Goal: Transaction & Acquisition: Purchase product/service

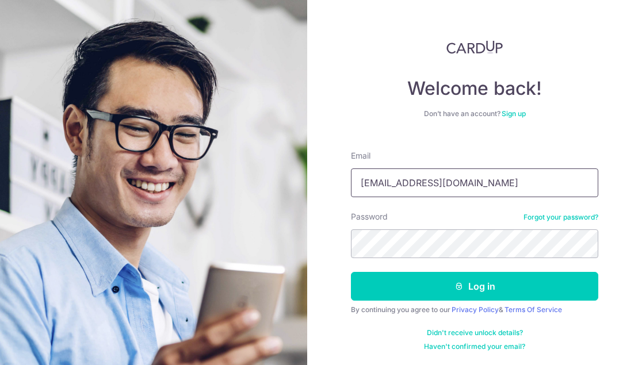
type input "[EMAIL_ADDRESS][DOMAIN_NAME]"
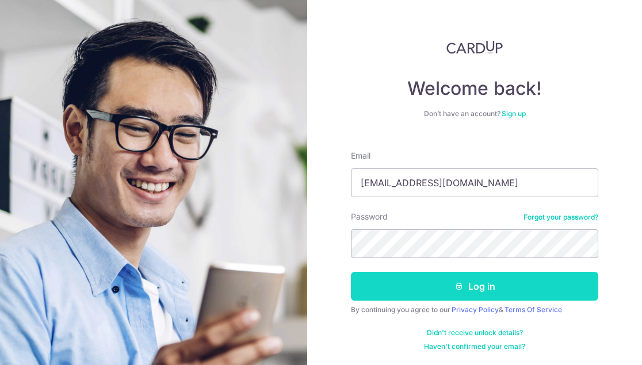
click at [457, 295] on button "Log in" at bounding box center [474, 286] width 247 height 29
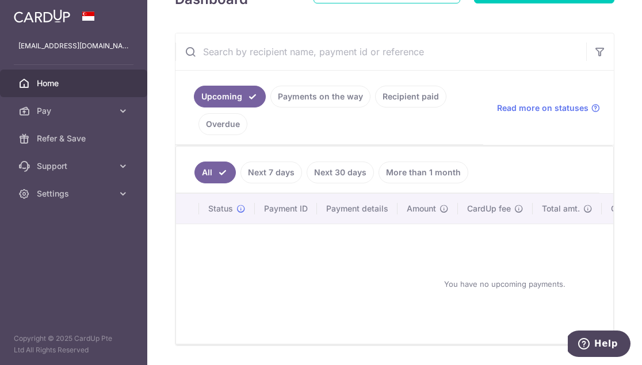
scroll to position [162, 0]
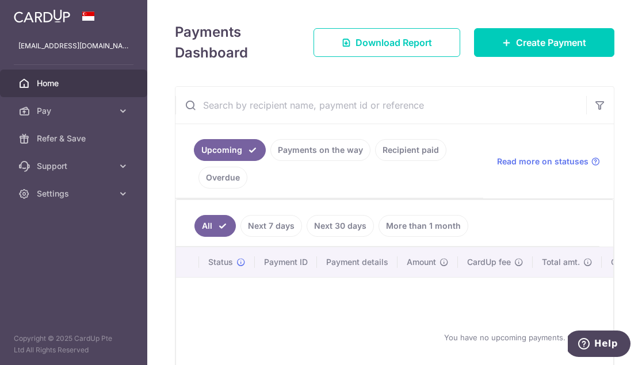
click at [391, 151] on link "Recipient paid" at bounding box center [410, 150] width 71 height 22
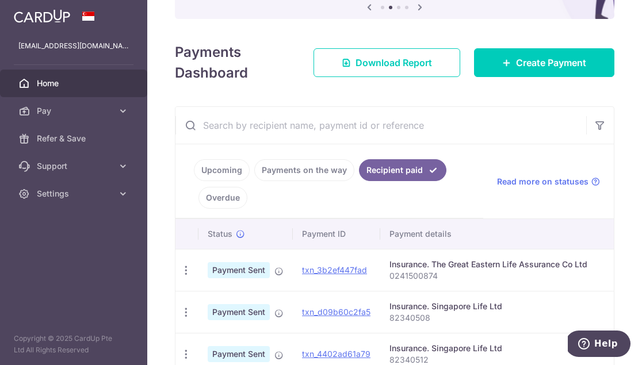
scroll to position [0, 0]
click at [233, 169] on link "Upcoming" at bounding box center [222, 170] width 56 height 22
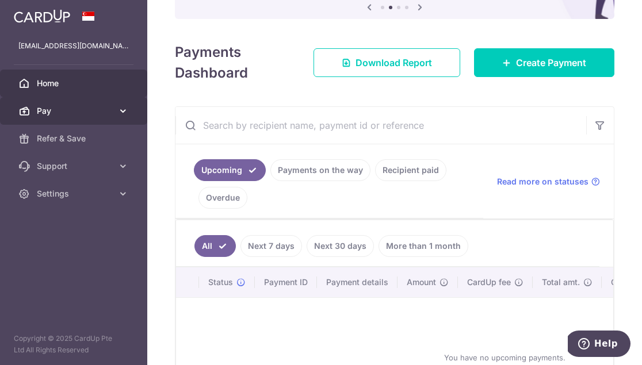
click at [77, 118] on link "Pay" at bounding box center [73, 111] width 147 height 28
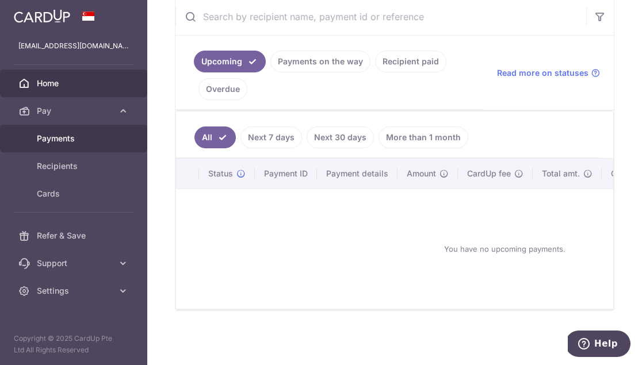
scroll to position [251, 0]
click at [99, 132] on link "Payments" at bounding box center [73, 139] width 147 height 28
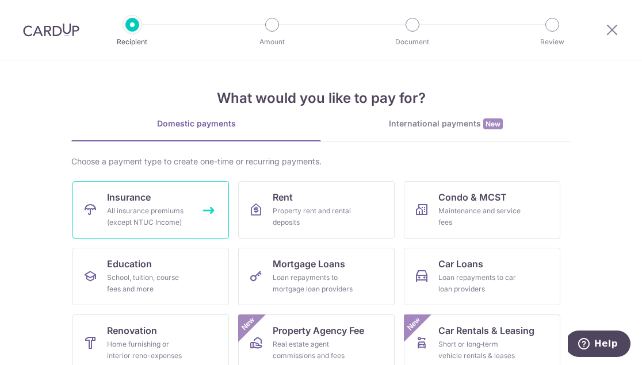
click at [156, 207] on div "All insurance premiums (except NTUC Income)" at bounding box center [148, 216] width 83 height 23
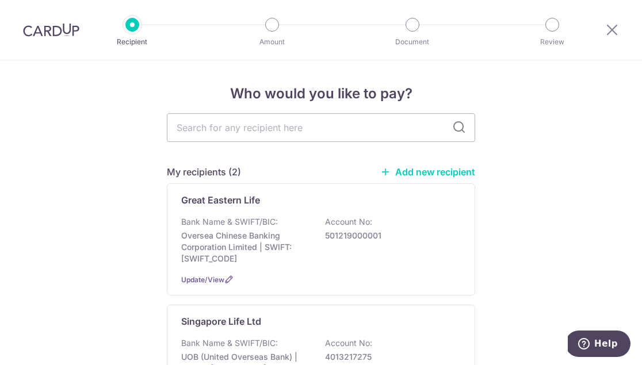
drag, startPoint x: 58, startPoint y: 28, endPoint x: 71, endPoint y: 27, distance: 13.3
drag, startPoint x: 65, startPoint y: 37, endPoint x: 86, endPoint y: 28, distance: 22.7
click at [65, 37] on div at bounding box center [51, 30] width 102 height 60
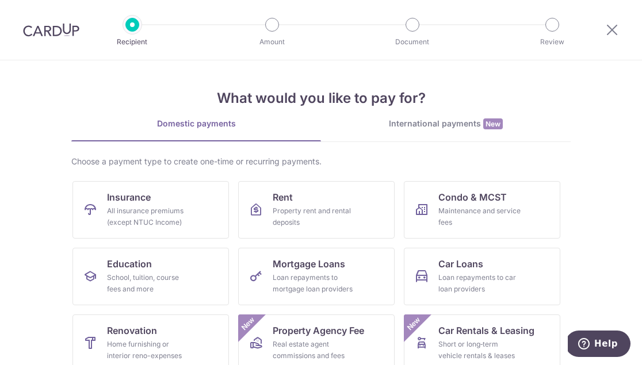
click at [59, 35] on img at bounding box center [51, 30] width 56 height 14
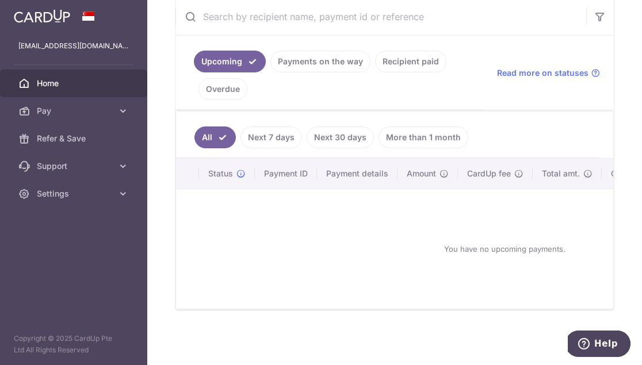
scroll to position [223, 0]
drag, startPoint x: 435, startPoint y: 38, endPoint x: 364, endPoint y: 189, distance: 166.7
click at [404, 209] on div "You have no upcoming payments." at bounding box center [504, 248] width 629 height 101
click at [396, 56] on link "Recipient paid" at bounding box center [410, 62] width 71 height 22
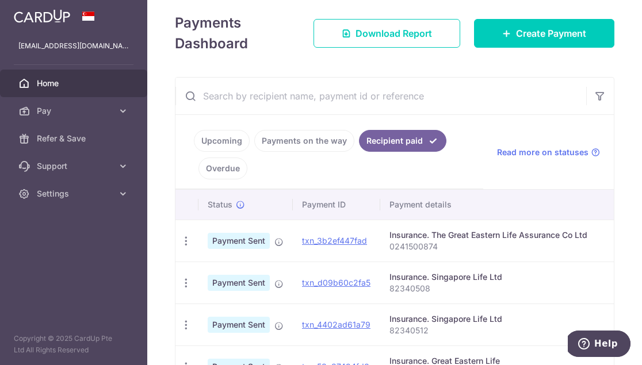
scroll to position [194, 0]
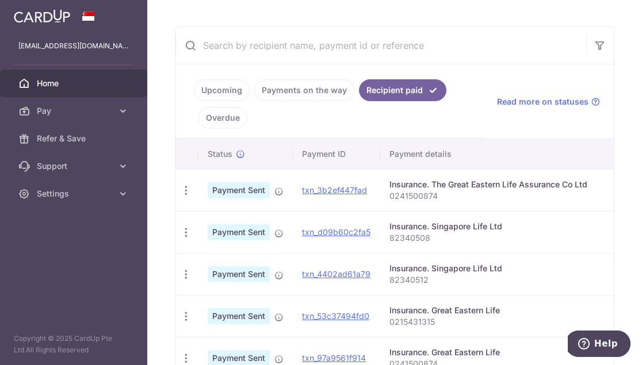
click at [458, 185] on div "Insurance. The Great Eastern Life Assurance Co Ltd" at bounding box center [510, 185] width 243 height 12
drag, startPoint x: 450, startPoint y: 187, endPoint x: 436, endPoint y: 189, distance: 14.5
click at [447, 188] on div "Insurance. The Great Eastern Life Assurance Co Ltd" at bounding box center [510, 185] width 243 height 12
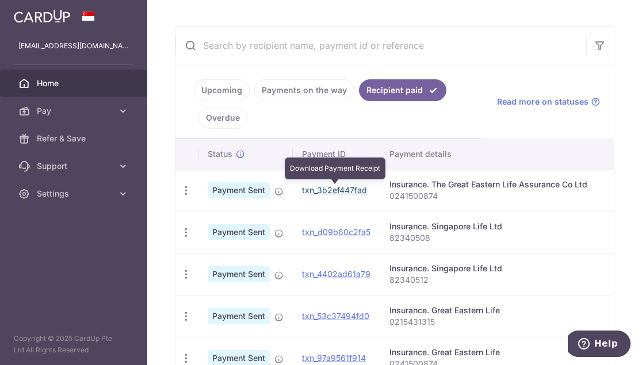
click at [365, 191] on link "txn_3b2ef447fad" at bounding box center [334, 190] width 65 height 10
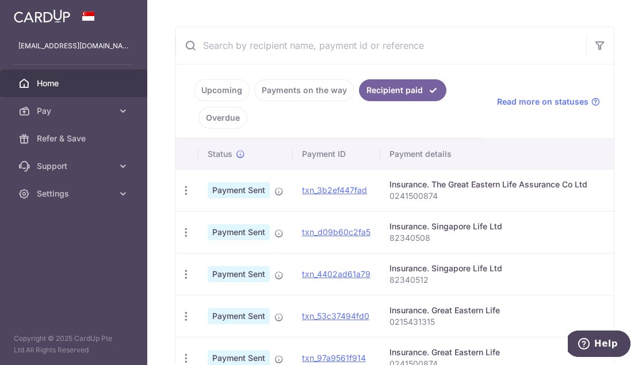
scroll to position [0, 0]
click at [546, 186] on div "Insurance. The Great Eastern Life Assurance Co Ltd" at bounding box center [510, 185] width 243 height 12
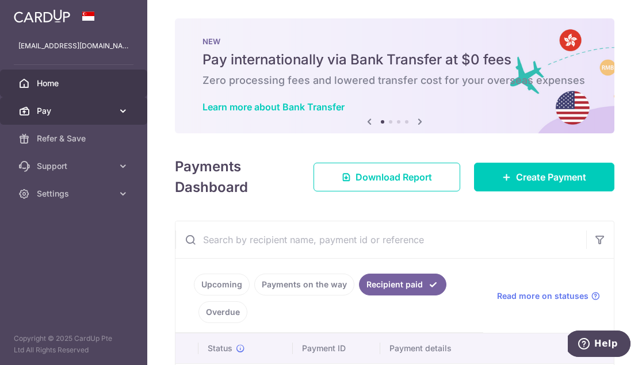
click at [58, 104] on link "Pay" at bounding box center [73, 111] width 147 height 28
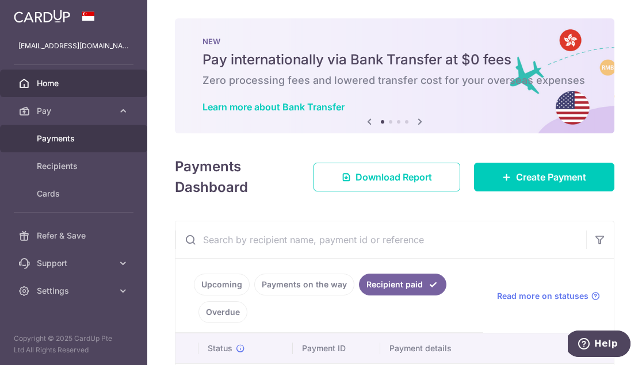
click at [64, 137] on span "Payments" at bounding box center [75, 139] width 76 height 12
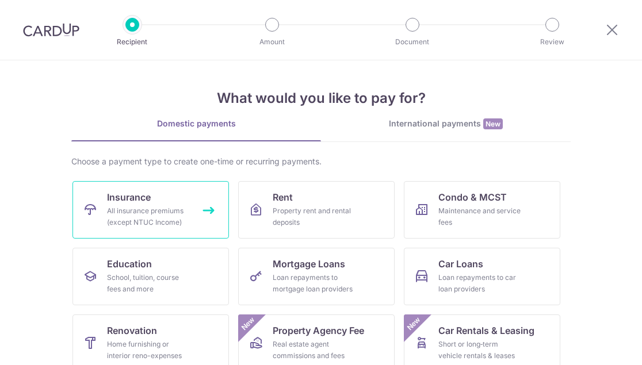
click at [152, 187] on link "Insurance All insurance premiums (except NTUC Income)" at bounding box center [150, 210] width 156 height 58
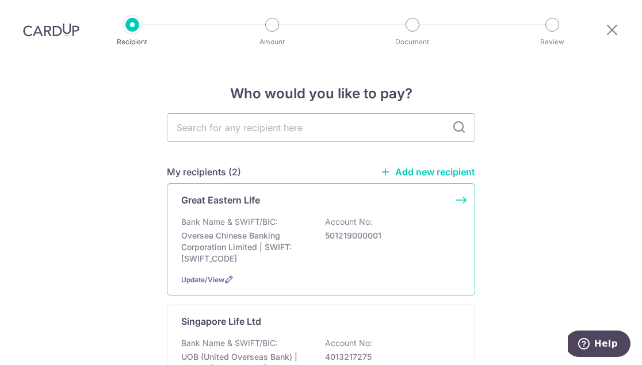
click at [248, 205] on p "Great Eastern Life" at bounding box center [220, 200] width 79 height 14
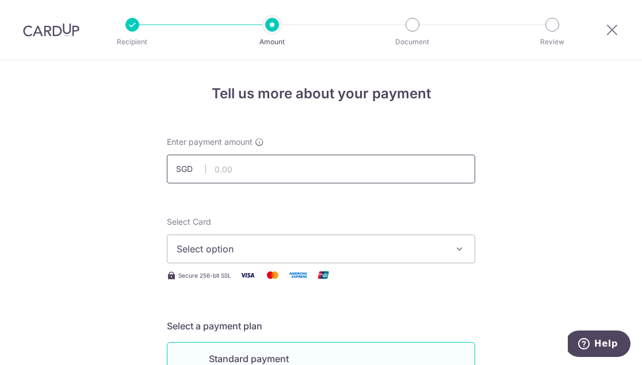
click at [255, 161] on input "text" at bounding box center [321, 169] width 308 height 29
type input "888.25"
click at [244, 258] on button "Select option" at bounding box center [321, 249] width 308 height 29
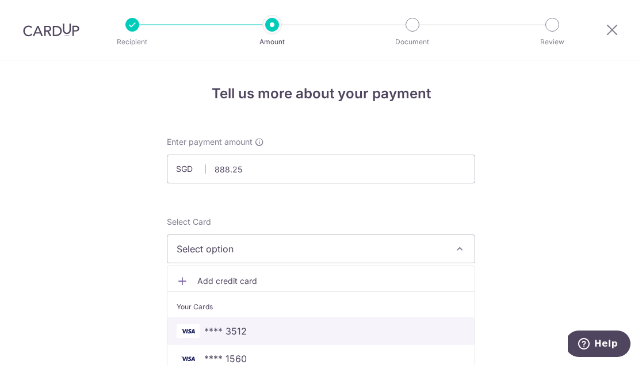
click at [257, 331] on span "**** 3512" at bounding box center [321, 331] width 289 height 14
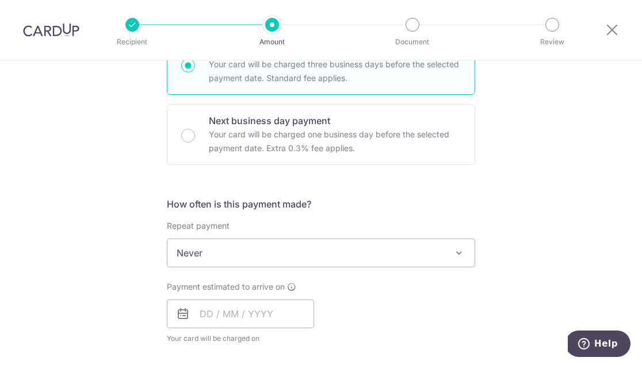
scroll to position [309, 0]
click at [307, 254] on span "Never" at bounding box center [320, 253] width 307 height 28
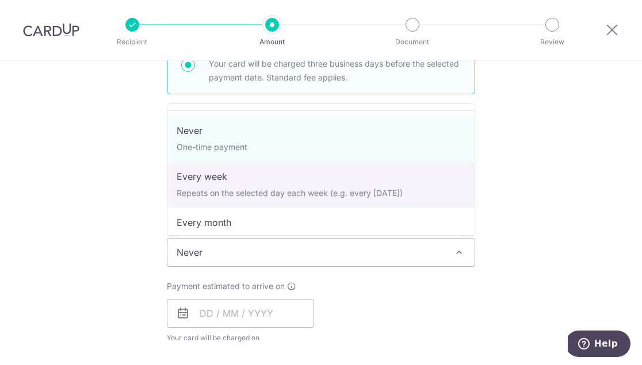
click at [108, 177] on div "Tell us more about your payment Enter payment amount SGD 888.25 888.25 Select C…" at bounding box center [321, 272] width 642 height 1040
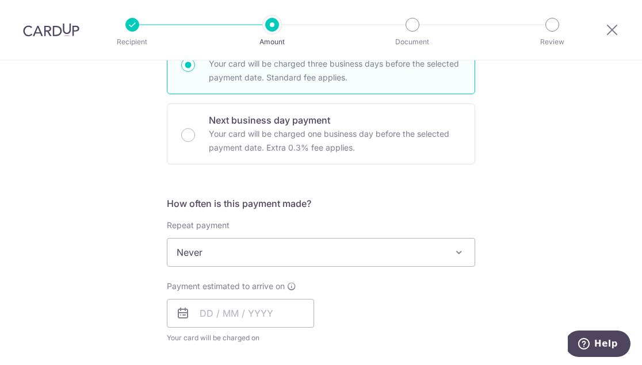
scroll to position [458, 0]
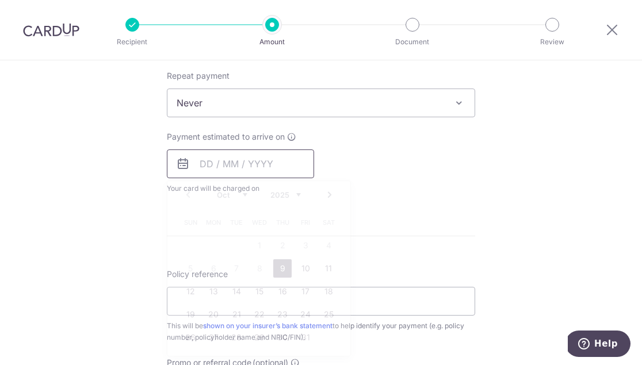
click at [250, 163] on input "text" at bounding box center [240, 164] width 147 height 29
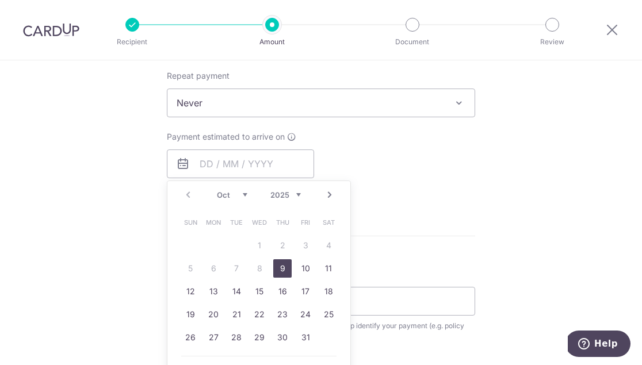
click at [283, 270] on link "9" at bounding box center [282, 268] width 18 height 18
type input "[DATE]"
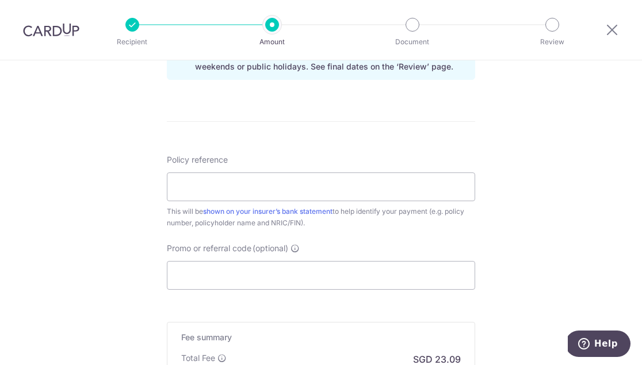
scroll to position [618, 0]
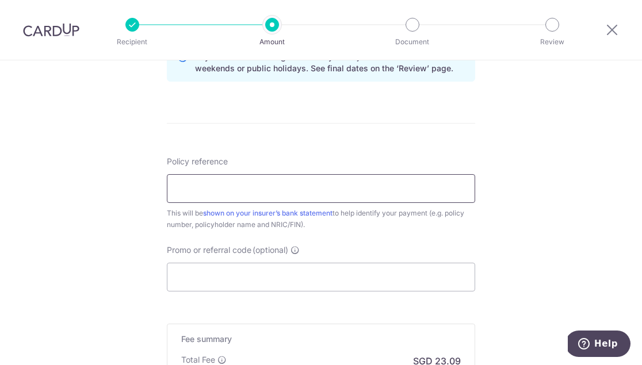
click at [255, 187] on input "Policy reference" at bounding box center [321, 188] width 308 height 29
type input "0215431315"
click at [297, 279] on input "Promo or referral code (optional)" at bounding box center [321, 277] width 308 height 29
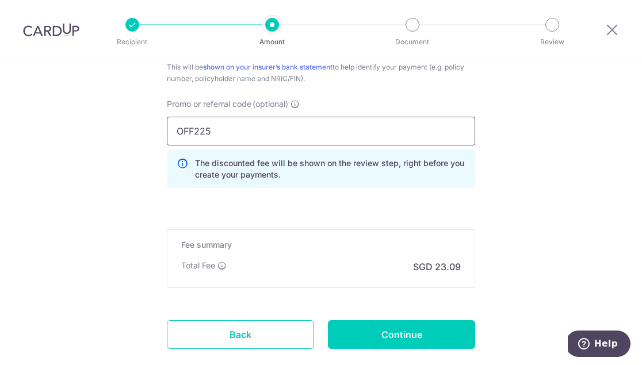
scroll to position [818, 0]
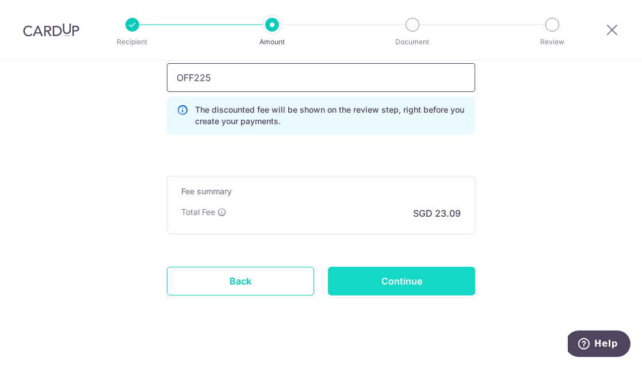
type input "OFF225"
click at [431, 280] on input "Continue" at bounding box center [401, 281] width 147 height 29
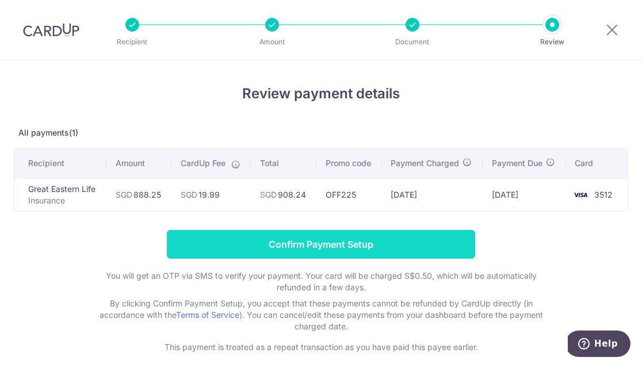
click at [426, 245] on input "Confirm Payment Setup" at bounding box center [321, 244] width 308 height 29
